Goal: Task Accomplishment & Management: Manage account settings

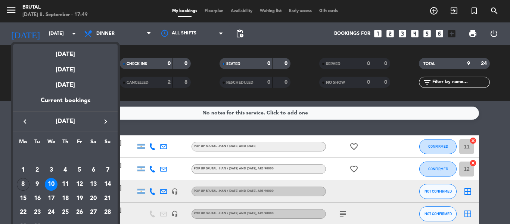
click at [67, 180] on div "11" at bounding box center [65, 184] width 13 height 13
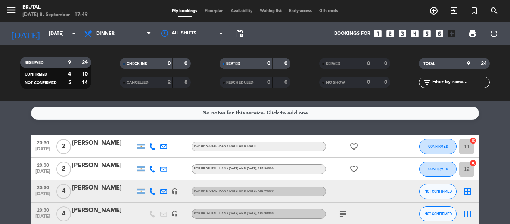
type input "[DATE]"
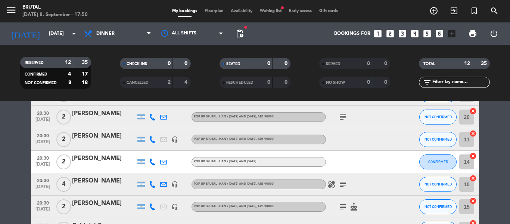
scroll to position [107, 0]
click at [85, 176] on div "[PERSON_NAME]" at bounding box center [103, 180] width 63 height 10
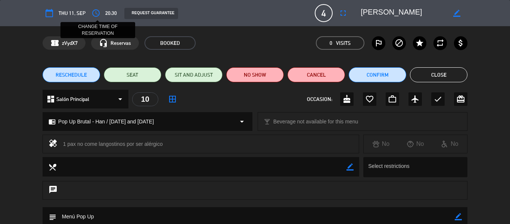
click at [100, 13] on icon "access_time" at bounding box center [95, 13] width 9 height 9
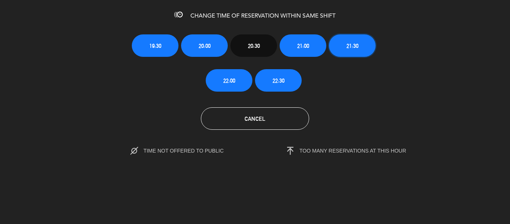
click at [359, 44] on button "21:30" at bounding box center [352, 45] width 47 height 22
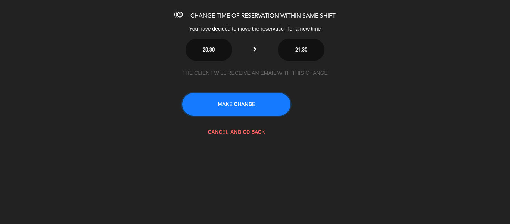
click at [223, 109] on button "MAKE CHANGE" at bounding box center [236, 104] width 108 height 22
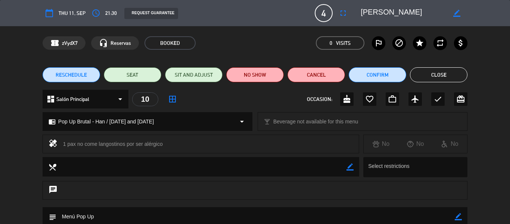
click at [419, 72] on button "Close" at bounding box center [438, 74] width 57 height 15
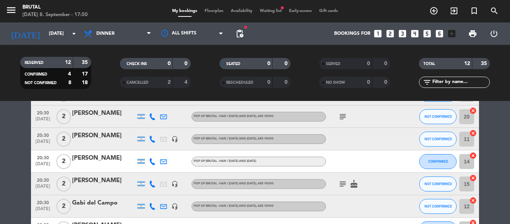
click at [235, 41] on span "pending_actions" at bounding box center [239, 33] width 15 height 15
click at [241, 33] on span "pending_actions" at bounding box center [239, 33] width 9 height 9
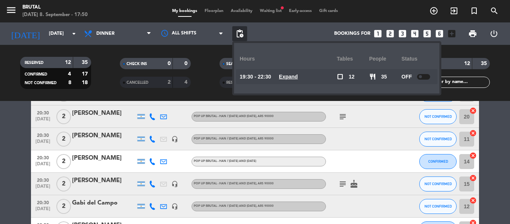
click at [272, 11] on span "Waiting list fiber_manual_record" at bounding box center [270, 11] width 29 height 4
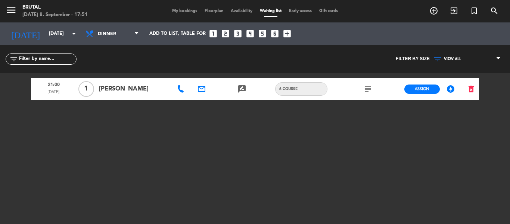
click at [173, 13] on span "My bookings" at bounding box center [184, 11] width 32 height 4
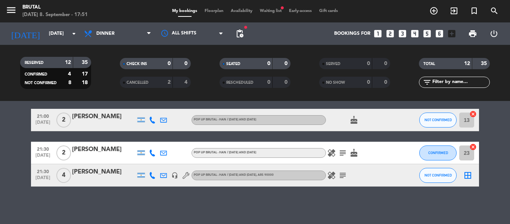
scroll to position [244, 0]
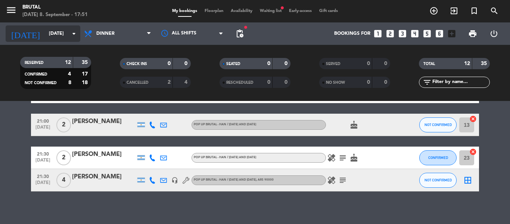
click at [65, 38] on input "[DATE]" at bounding box center [76, 33] width 63 height 13
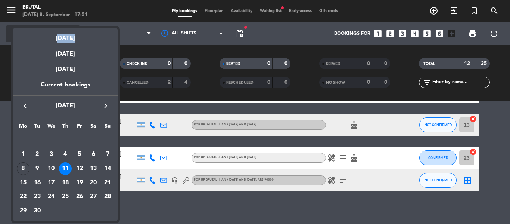
click at [65, 38] on div "[DATE]" at bounding box center [65, 35] width 104 height 15
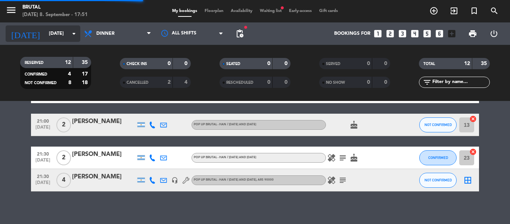
click at [65, 38] on input "[DATE]" at bounding box center [76, 33] width 63 height 13
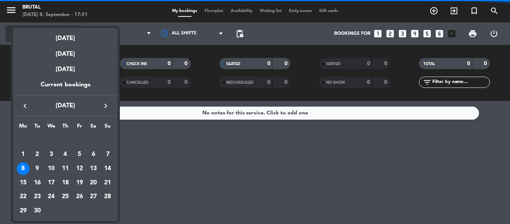
scroll to position [0, 0]
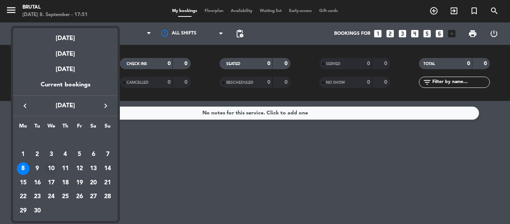
click at [52, 167] on div "10" at bounding box center [51, 168] width 13 height 13
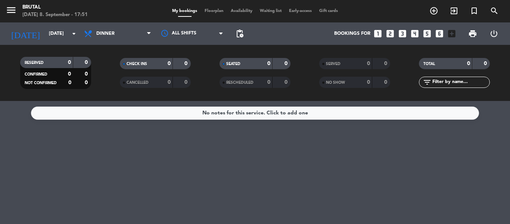
type input "[DATE]"
